Goal: Check status: Check status

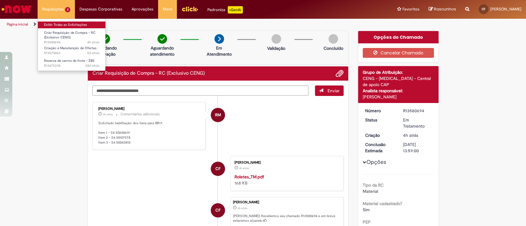
click at [53, 26] on link "Exibir Todas as Solicitações" at bounding box center [72, 25] width 68 height 7
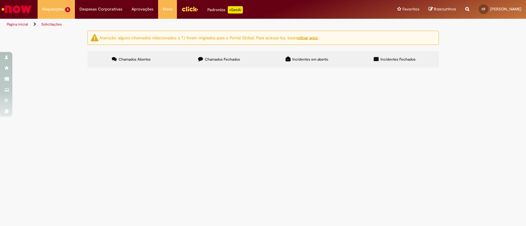
click at [217, 60] on span "Chamados Fechados" at bounding box center [222, 59] width 35 height 5
click at [293, 60] on span "Incidentes em aberto" at bounding box center [310, 59] width 36 height 5
click at [317, 60] on span "Incidentes em aberto" at bounding box center [310, 59] width 36 height 5
click at [394, 60] on span "Incidentes Fechados" at bounding box center [397, 59] width 35 height 5
click at [198, 65] on label "Chamados Fechados" at bounding box center [219, 59] width 88 height 17
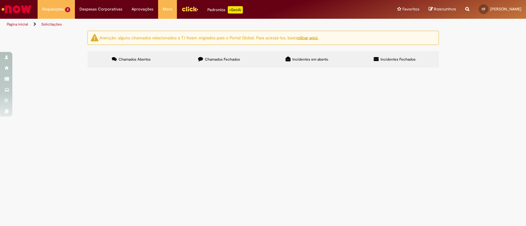
click at [125, 59] on span "Chamados Abertos" at bounding box center [135, 59] width 32 height 5
click at [218, 60] on span "Chamados Fechados" at bounding box center [222, 59] width 35 height 5
click at [137, 59] on span "Chamados Abertos" at bounding box center [135, 59] width 32 height 5
click at [0, 0] on img at bounding box center [0, 0] width 0 height 0
click at [0, 0] on span "Segue o orçamento: Criar uma WBS no valor de R$3.000,00 para TM ([GEOGRAPHIC_DA…" at bounding box center [0, 0] width 0 height 0
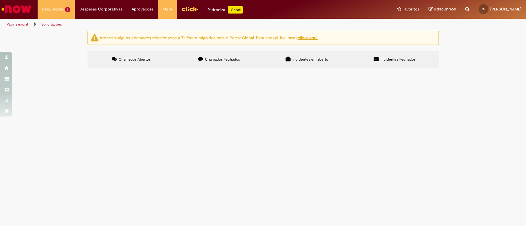
click at [0, 0] on span "Segue o orçamento: Criar uma WBS no valor de R$3.000,00 para TM ([GEOGRAPHIC_DA…" at bounding box center [0, 0] width 0 height 0
click at [0, 0] on span "Criar Requisição de Compra - RC (Exclusivo CENG)" at bounding box center [0, 0] width 0 height 0
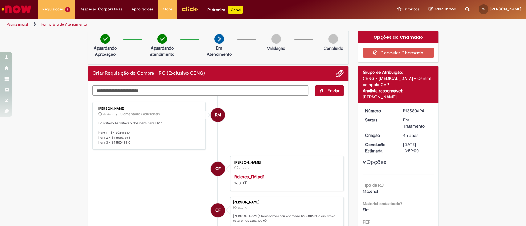
click at [126, 90] on textarea "Digite sua mensagem aqui..." at bounding box center [200, 91] width 216 height 10
type textarea "**********"
click at [171, 90] on textarea "**********" at bounding box center [200, 91] width 216 height 10
